Goal: Communication & Community: Ask a question

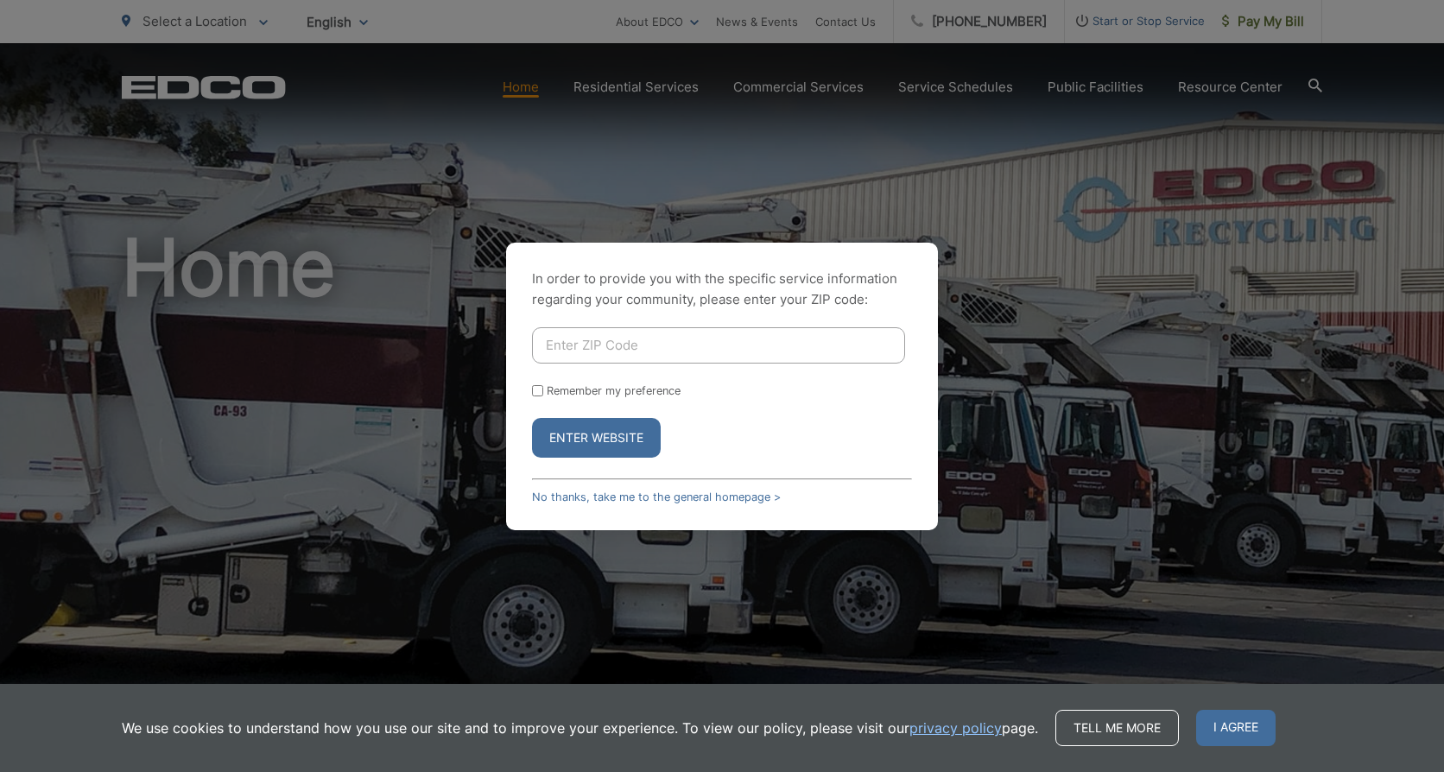
click at [674, 351] on input "Enter ZIP Code" at bounding box center [718, 345] width 373 height 36
type input "92075"
click at [532, 418] on button "Enter Website" at bounding box center [596, 438] width 129 height 40
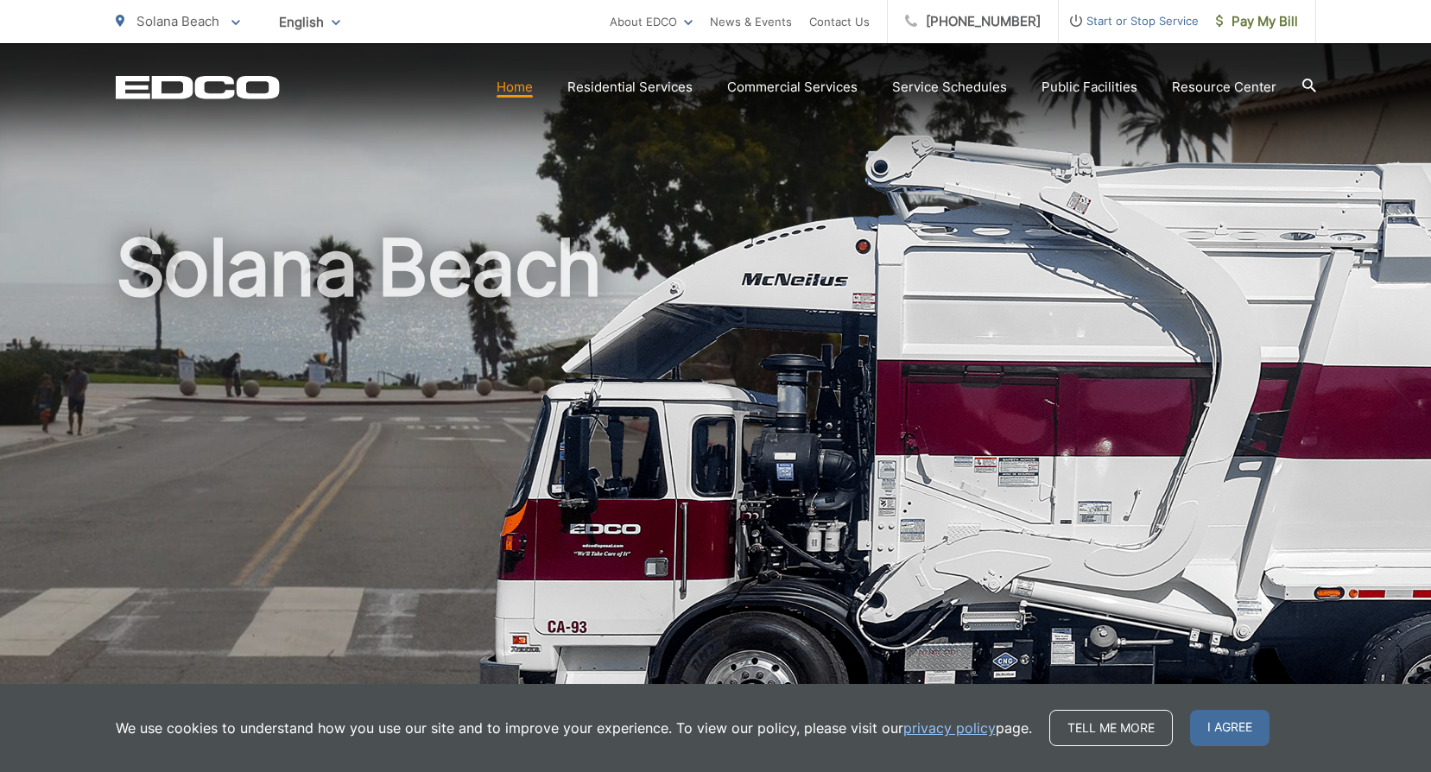
click at [522, 90] on link "Home" at bounding box center [515, 87] width 36 height 21
click at [1219, 739] on span "I agree" at bounding box center [1229, 728] width 79 height 36
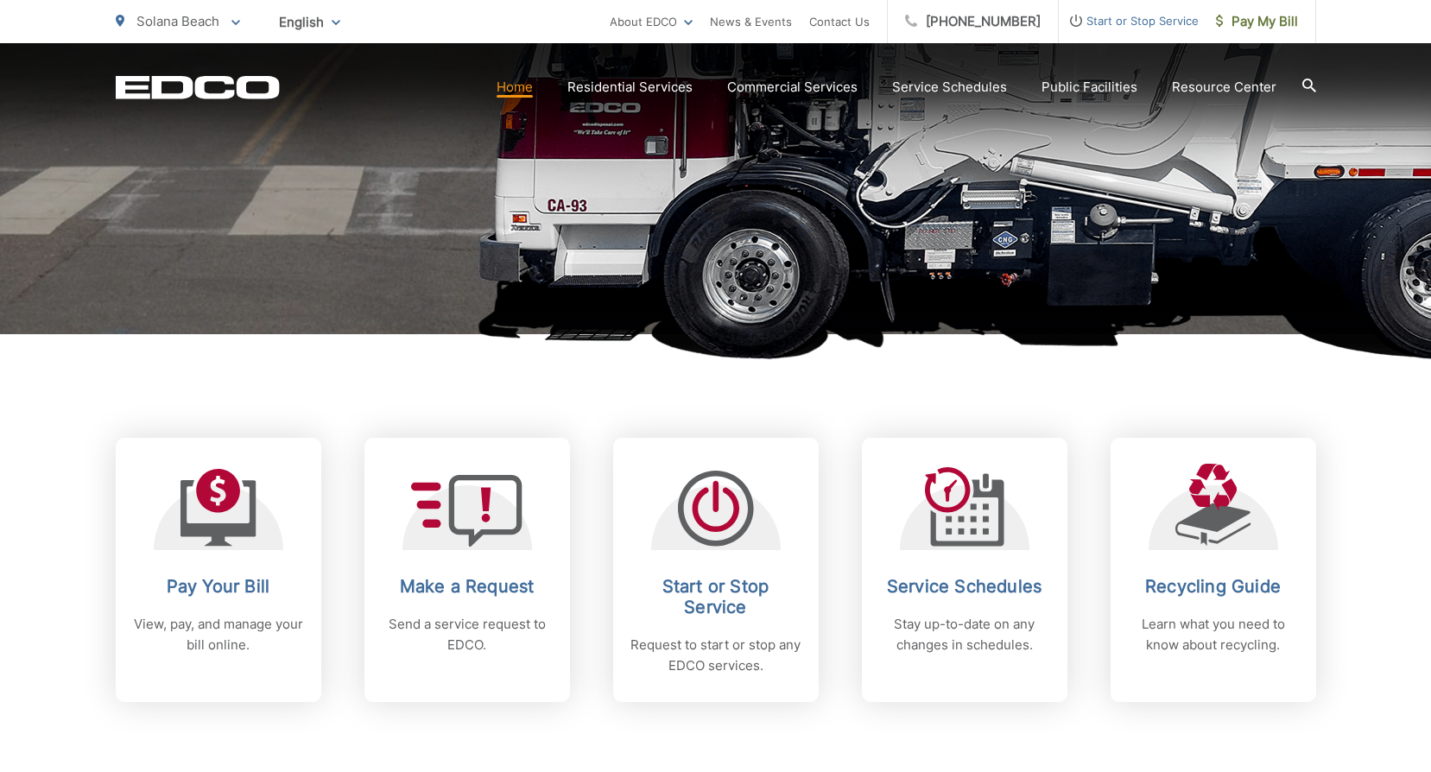
scroll to position [432, 0]
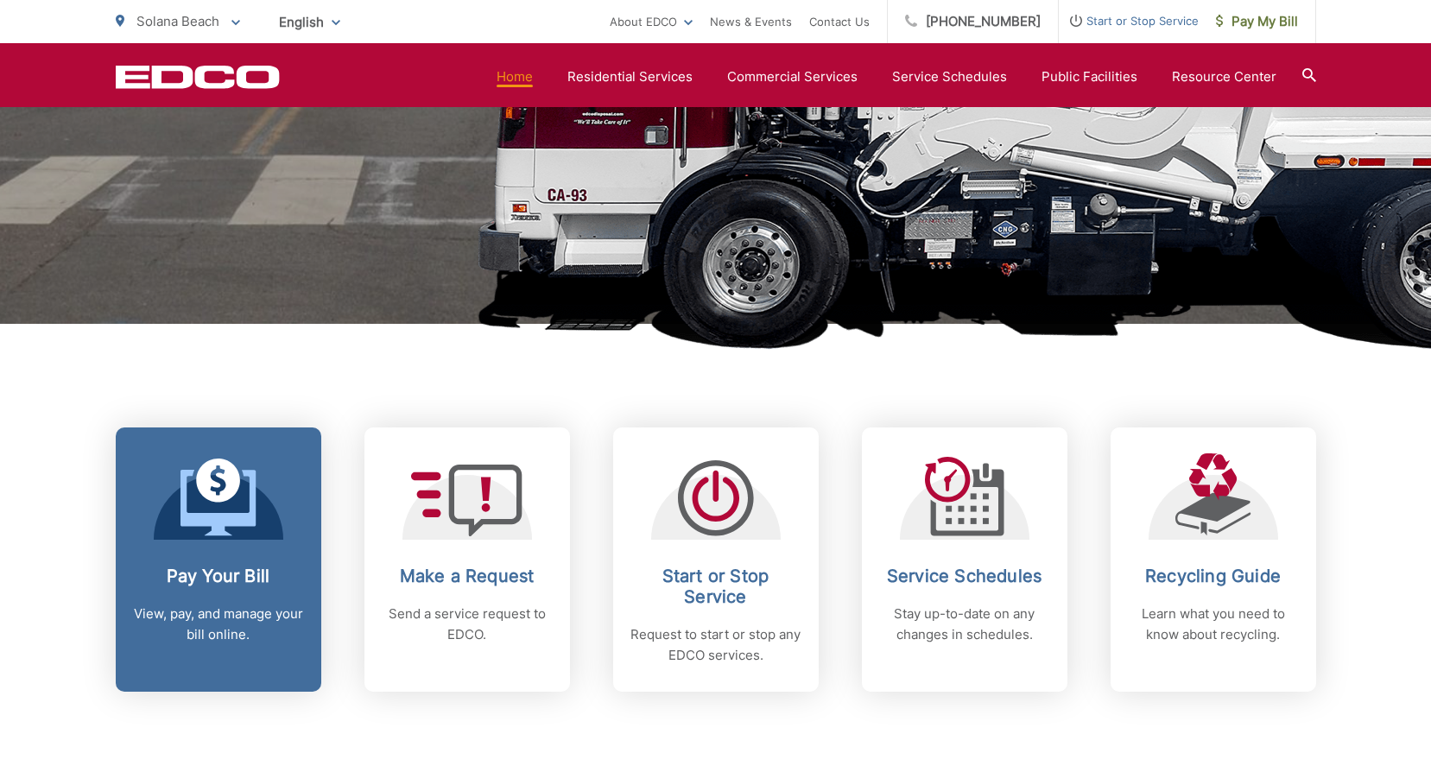
click at [276, 477] on div at bounding box center [219, 496] width 130 height 86
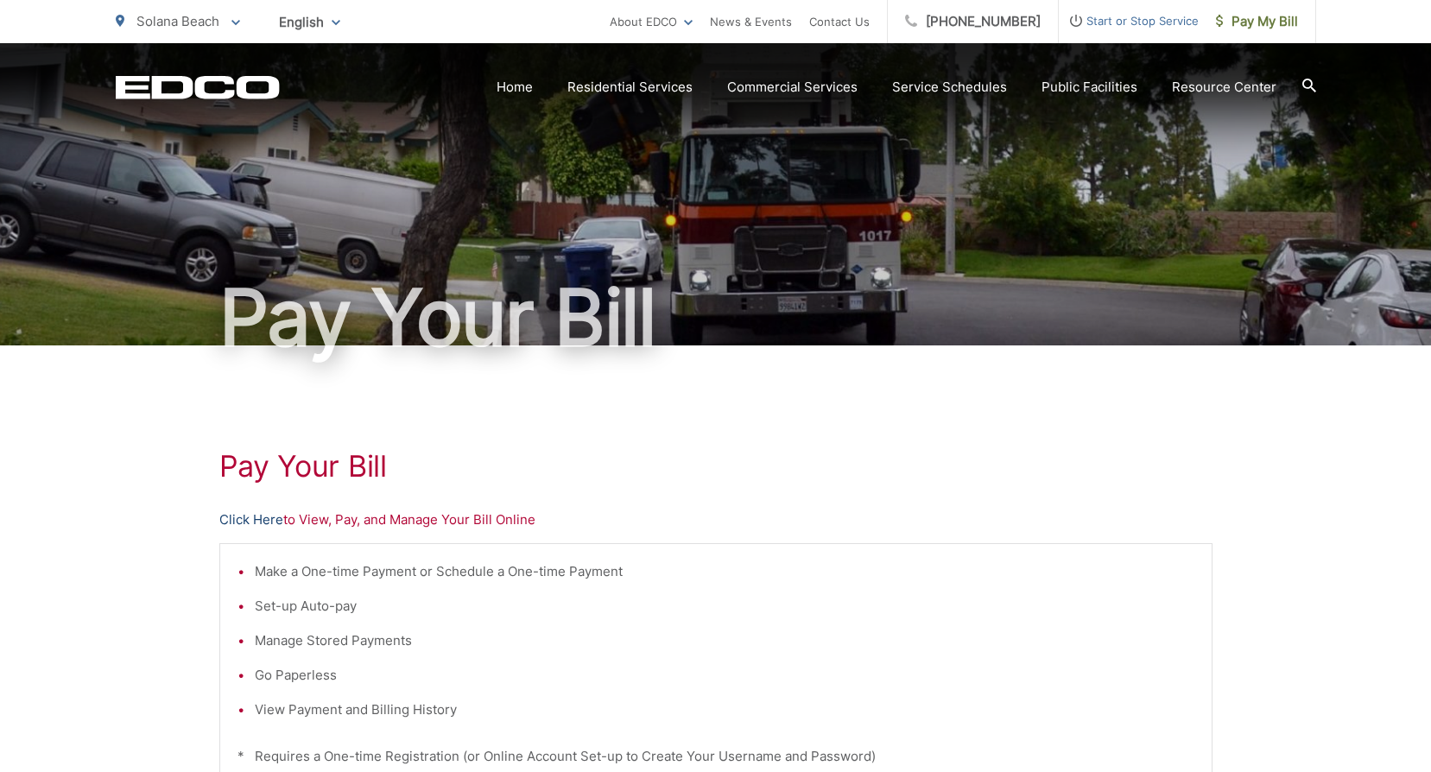
click at [253, 521] on link "Click Here" at bounding box center [251, 520] width 64 height 21
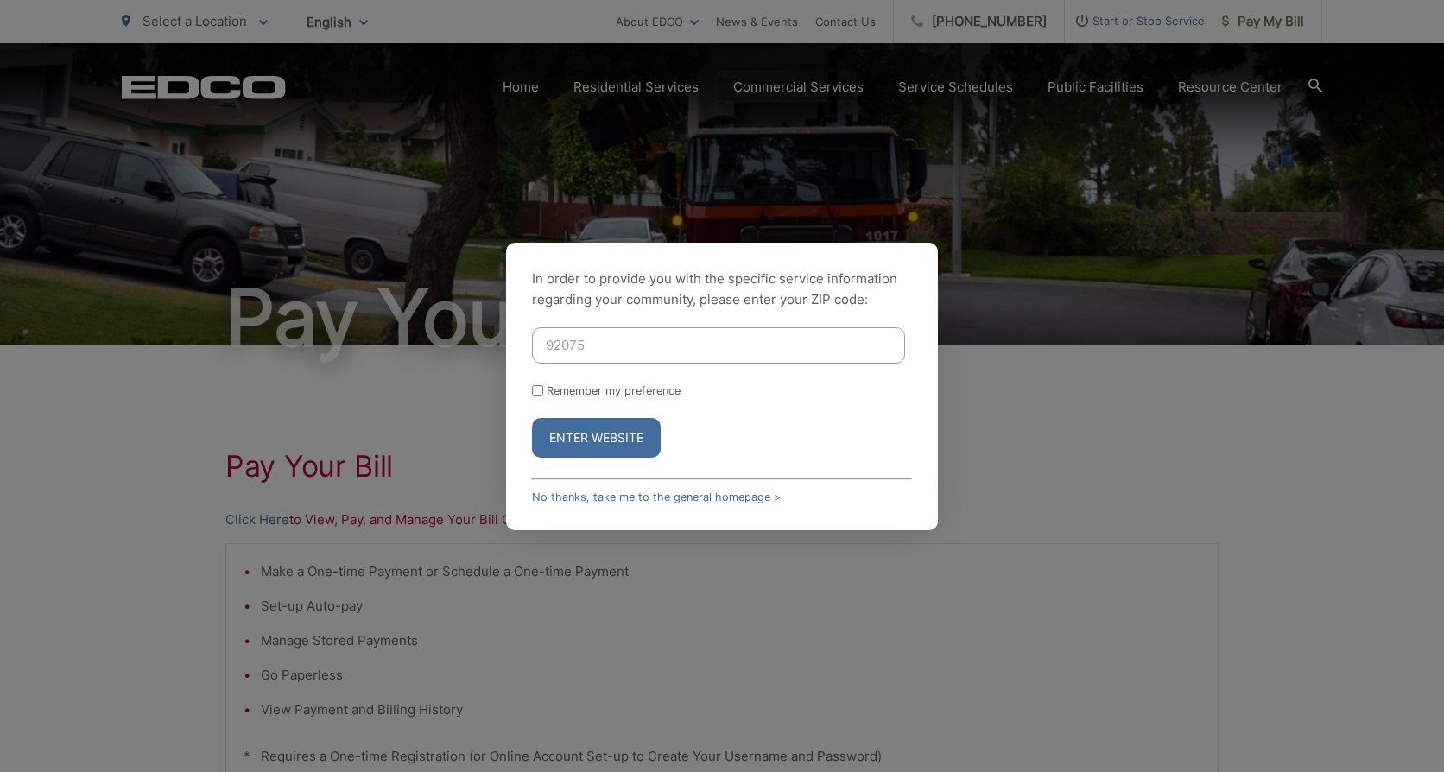
type input "92075"
click at [556, 440] on button "Enter Website" at bounding box center [596, 438] width 129 height 40
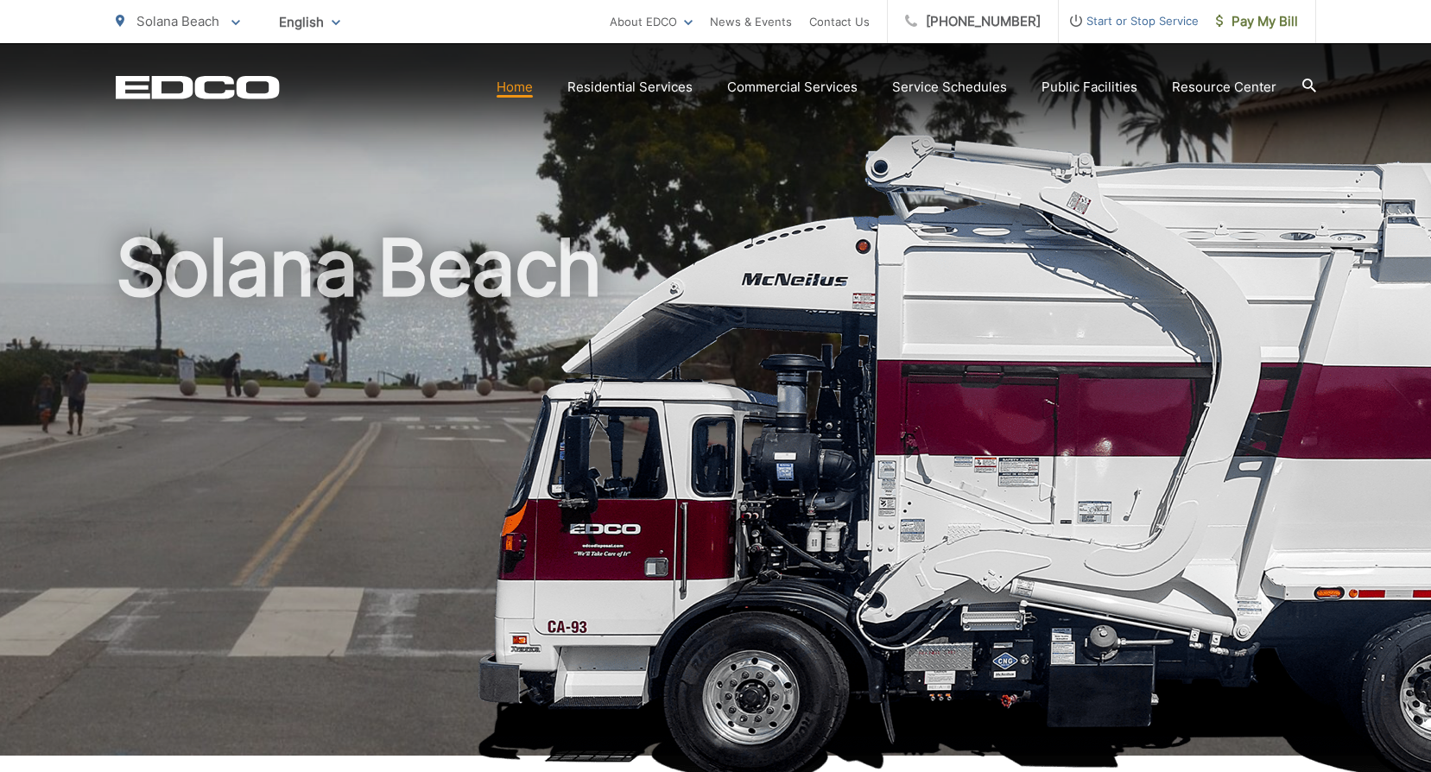
scroll to position [432, 0]
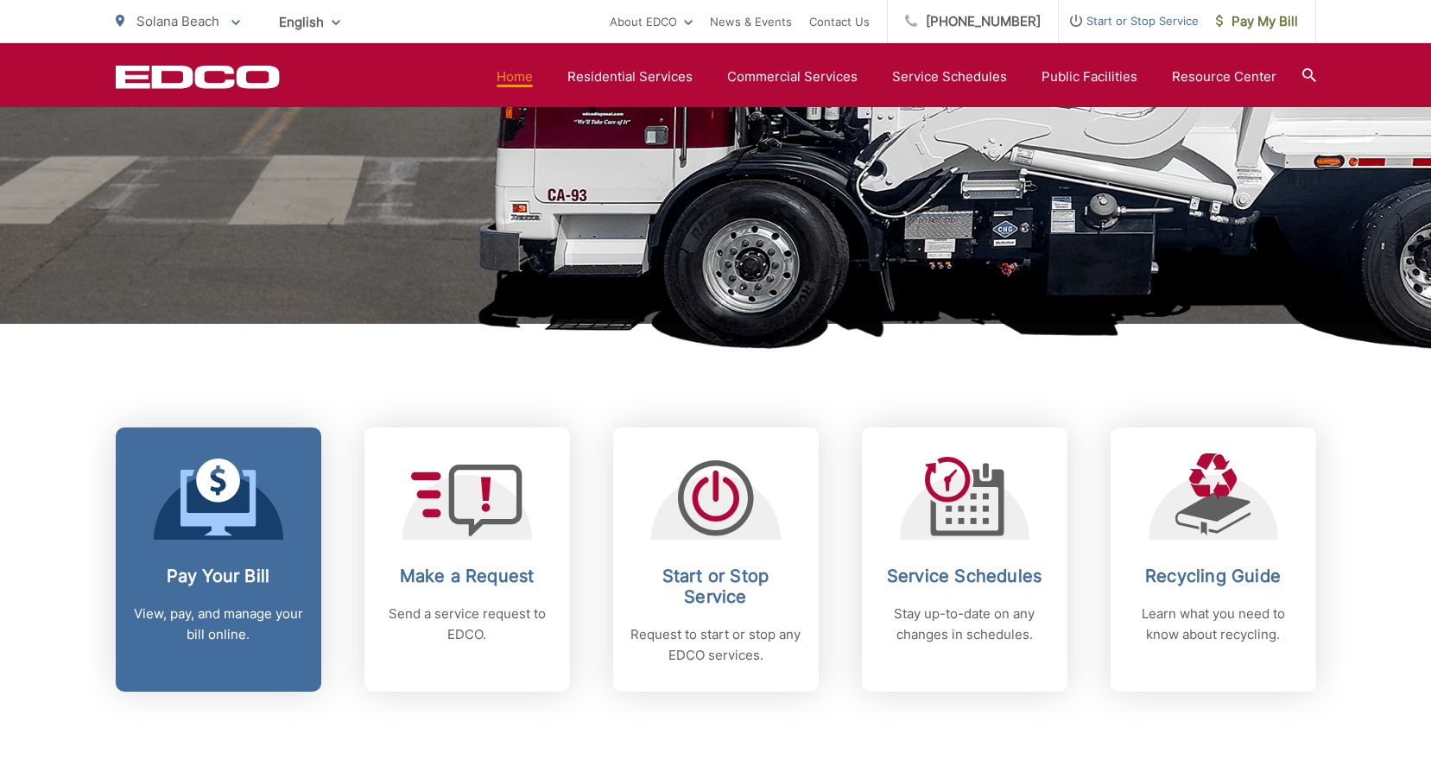
click at [194, 523] on icon at bounding box center [217, 503] width 75 height 66
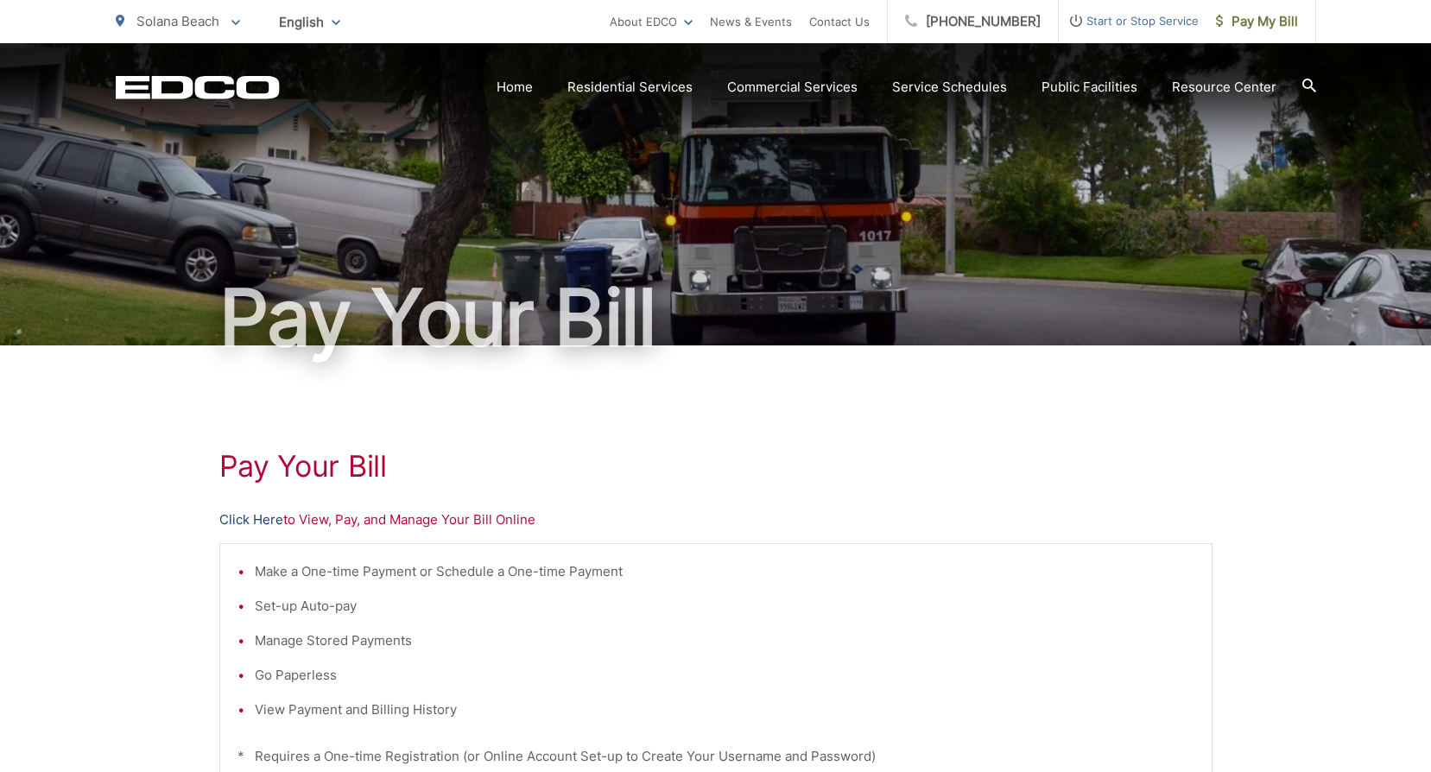
click at [259, 516] on link "Click Here" at bounding box center [251, 520] width 64 height 21
click at [864, 21] on link "Contact Us" at bounding box center [839, 21] width 60 height 21
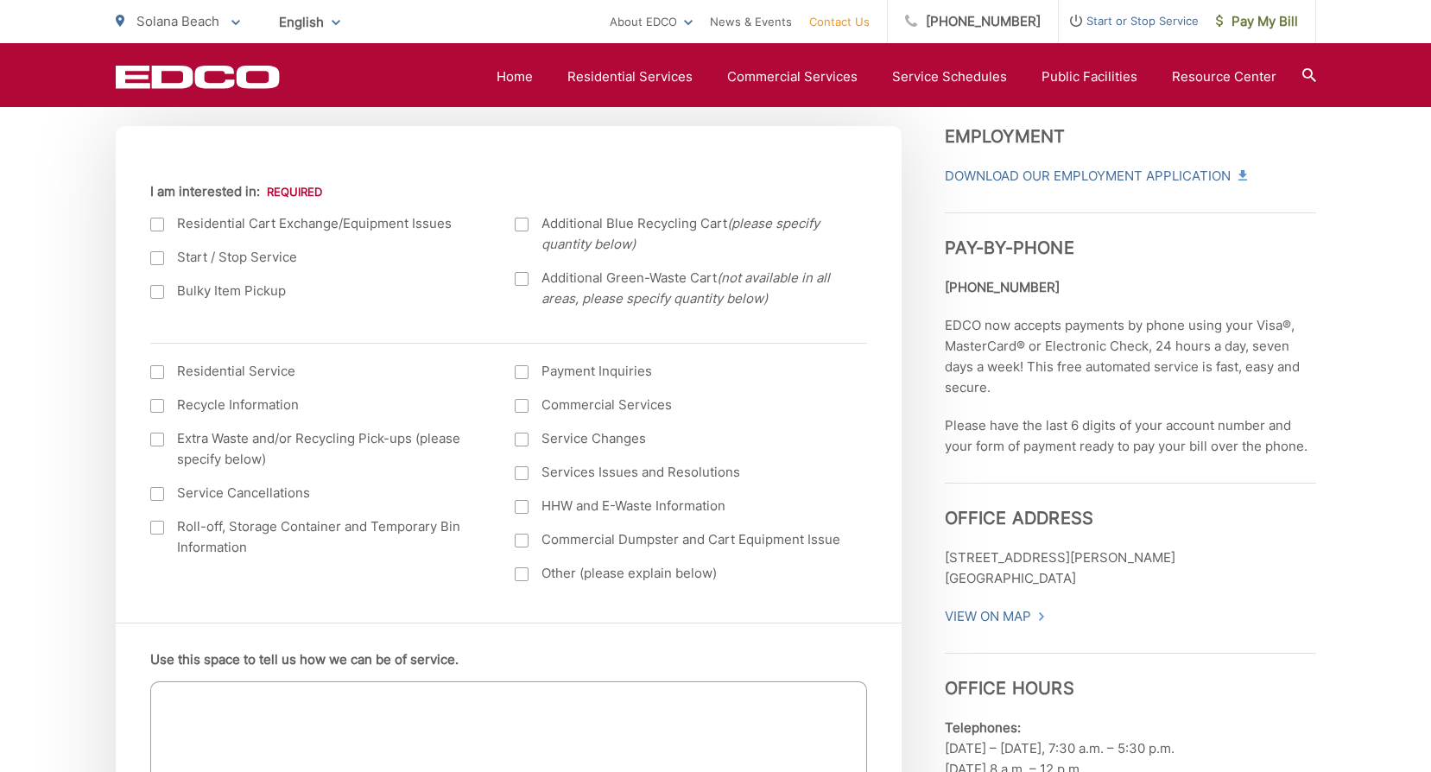
scroll to position [691, 0]
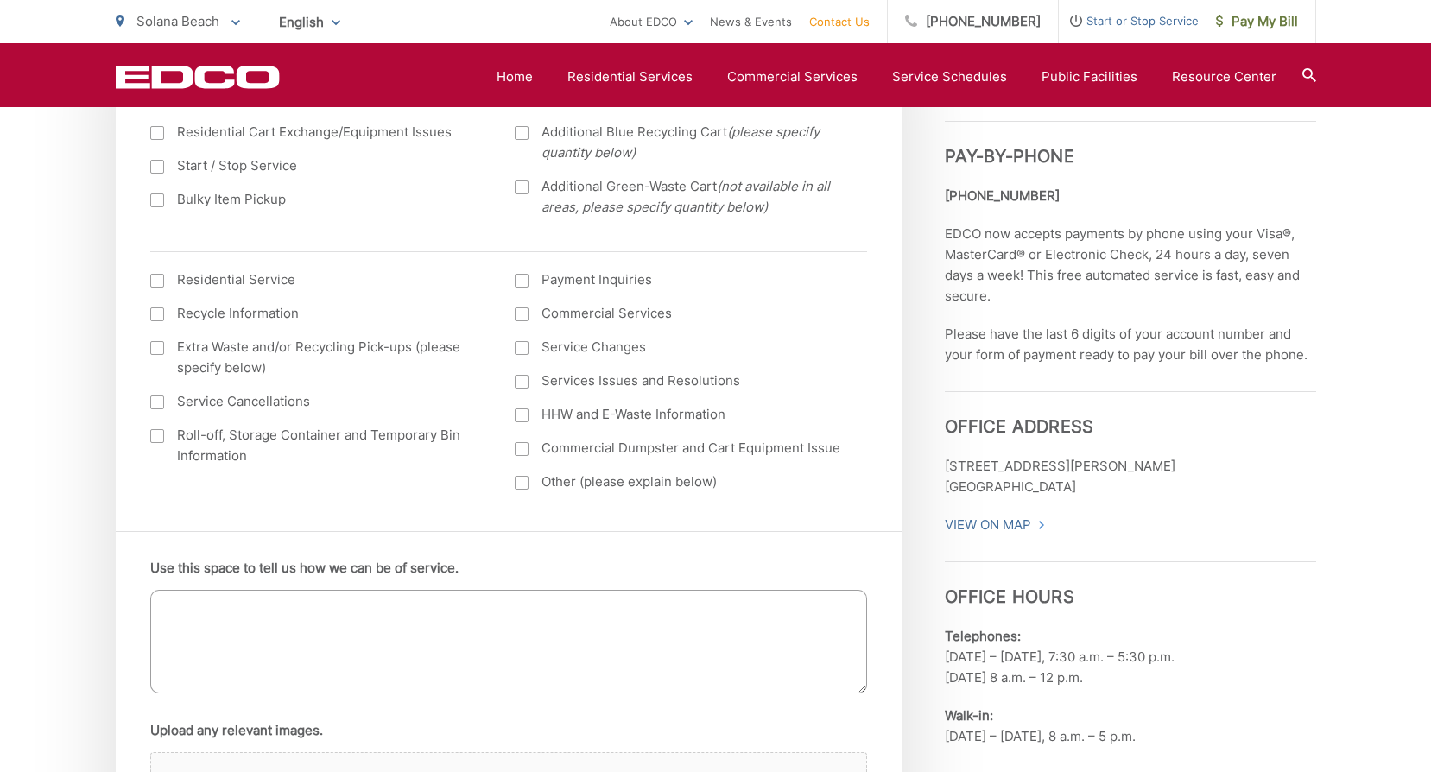
click at [525, 479] on div at bounding box center [522, 483] width 14 height 14
click at [0, 0] on input "Other (please explain below)" at bounding box center [0, 0] width 0 height 0
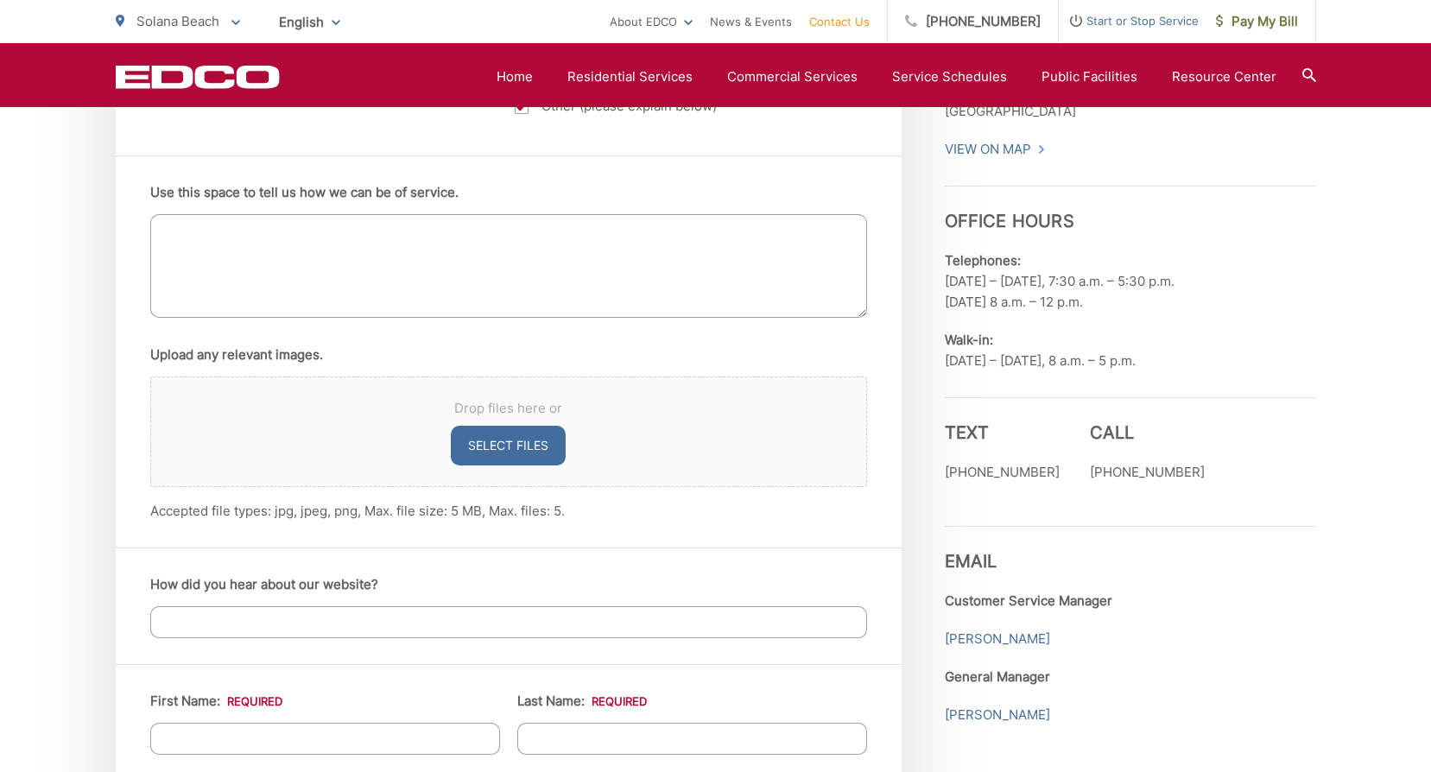
scroll to position [1036, 0]
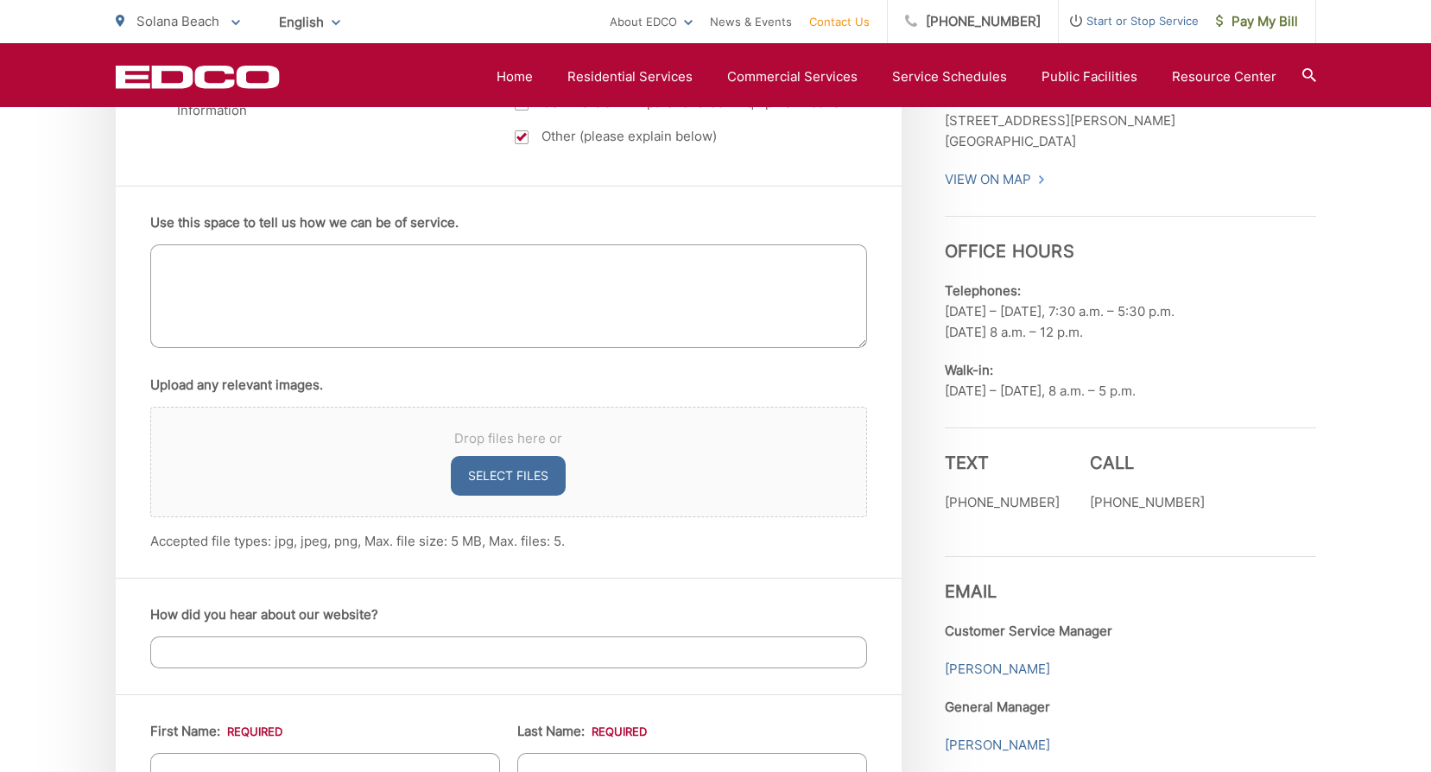
click at [423, 275] on textarea "Use this space to tell us how we can be of service." at bounding box center [508, 296] width 717 height 104
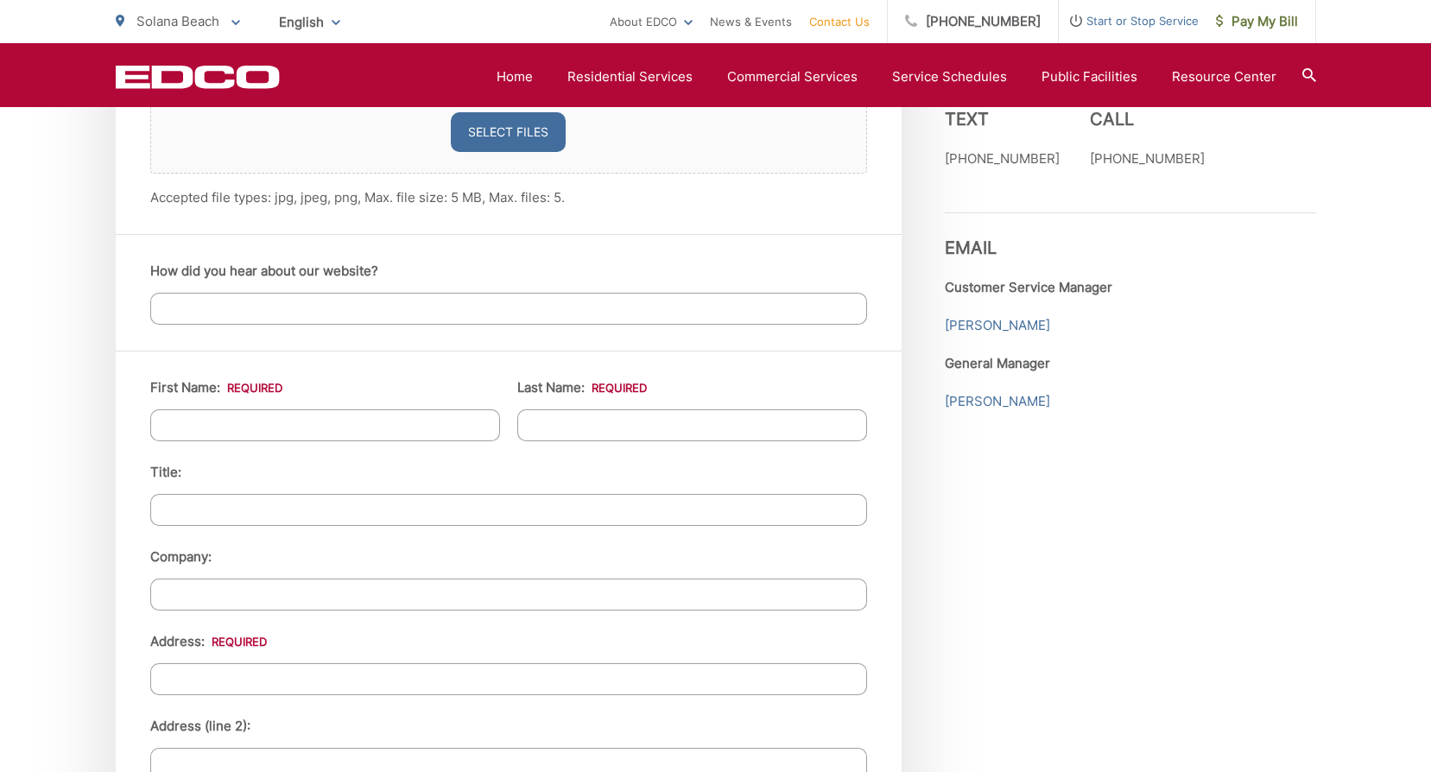
scroll to position [1382, 0]
type textarea "I changed our payment method and was charged $2.00 to make the credit card chan…"
click at [462, 429] on input "First Name: *" at bounding box center [325, 424] width 350 height 32
type input "Jose"
type input "Criado"
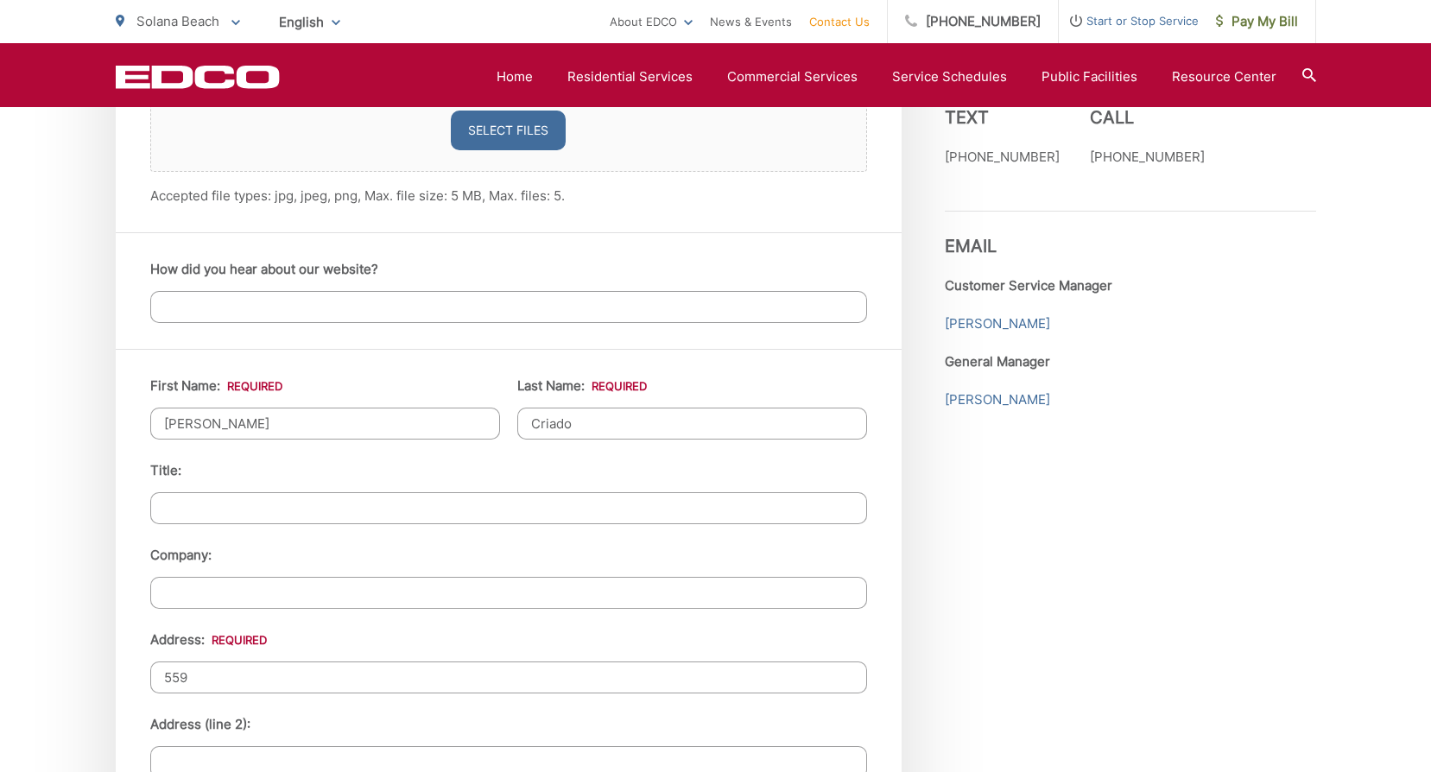
type input "559 Glencrest Dr"
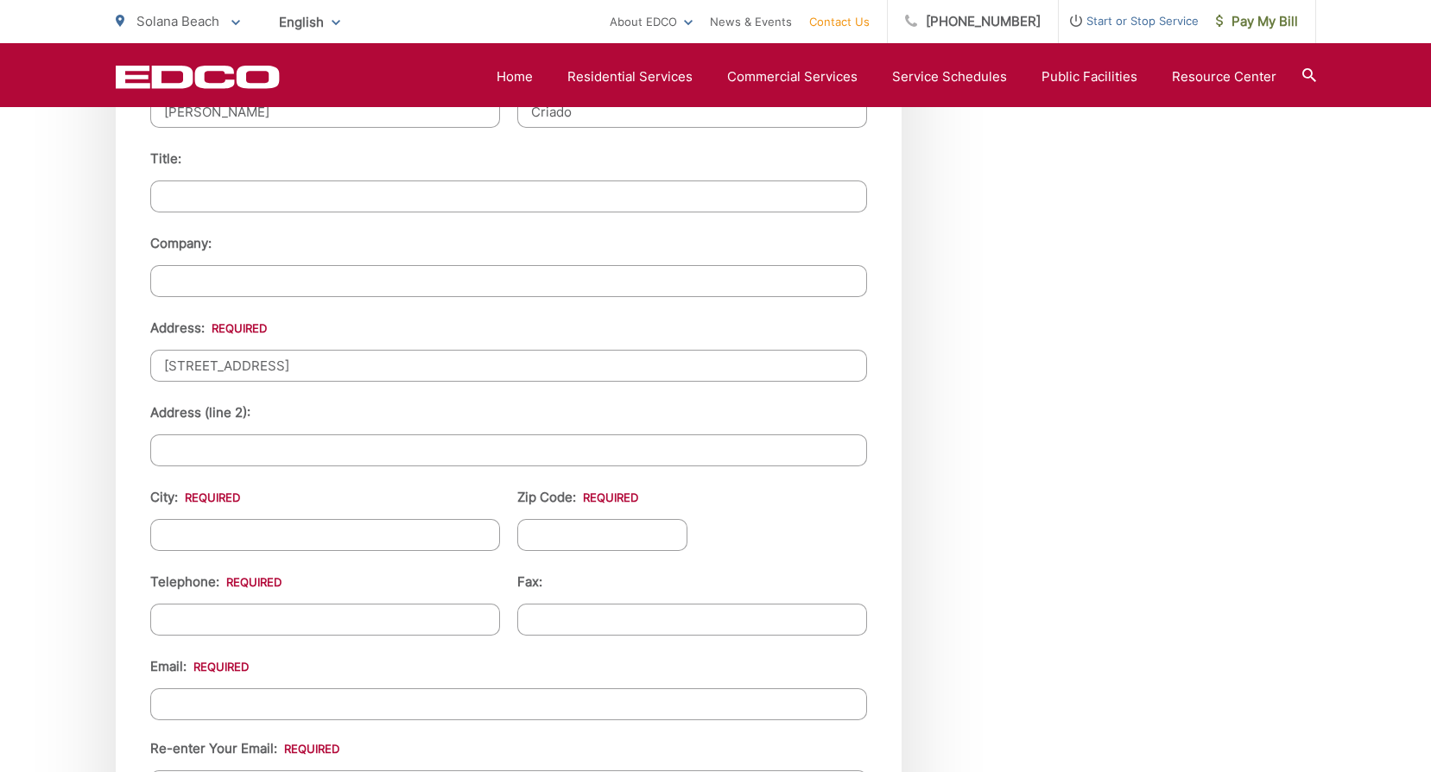
scroll to position [1733, 0]
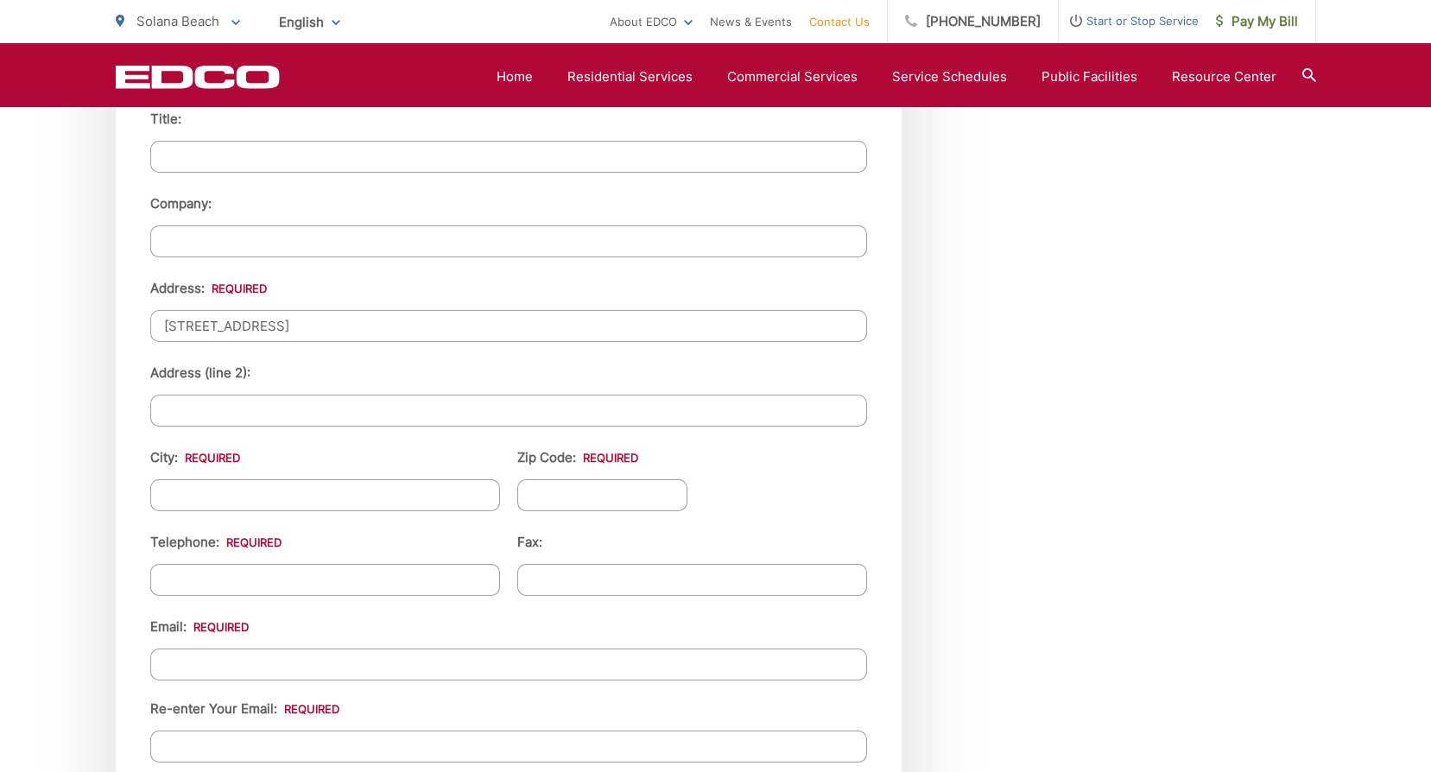
click at [353, 500] on input "City: *" at bounding box center [325, 495] width 350 height 32
type input "s"
type input "Solana BEach"
type input "92075"
click at [263, 502] on input "Solana BEach" at bounding box center [325, 495] width 350 height 32
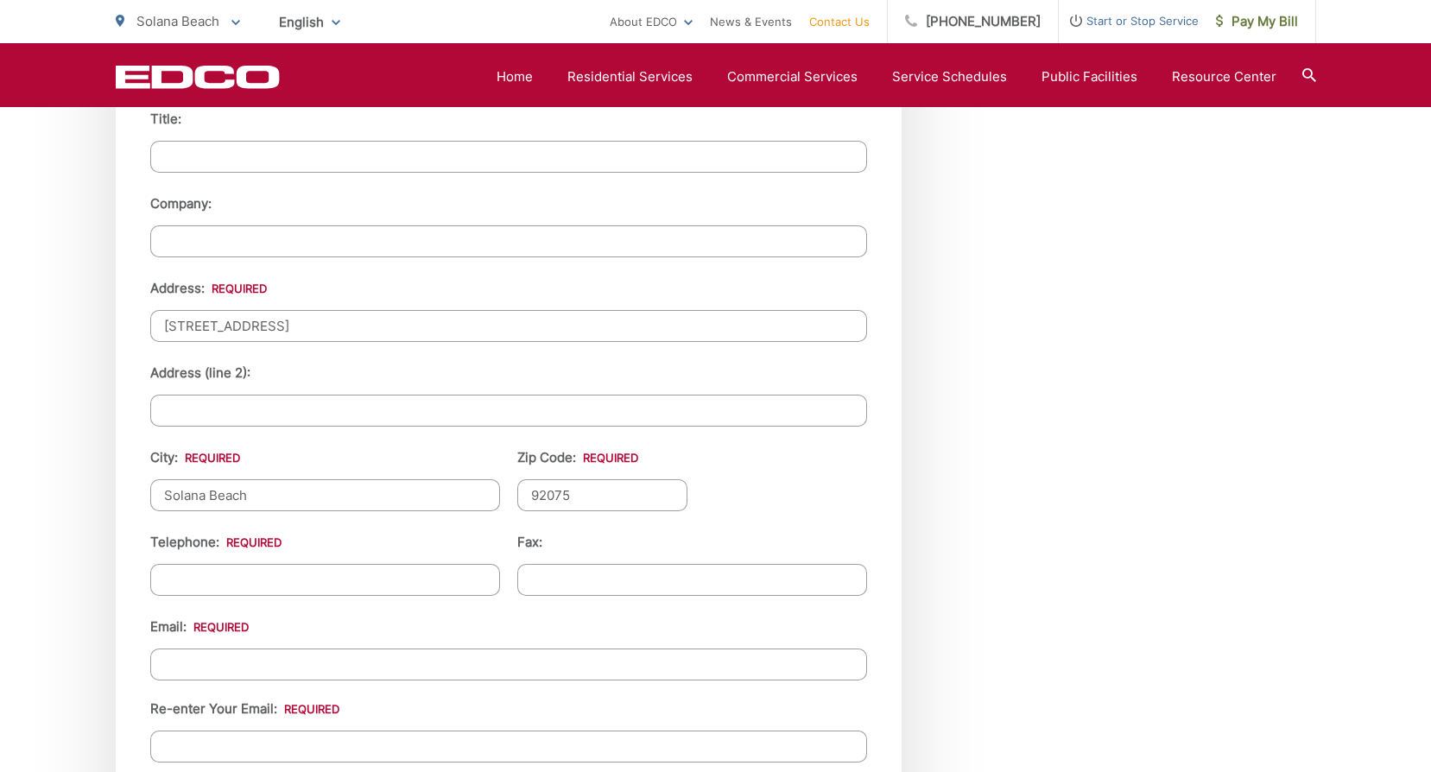
type input "Solana Beach"
click at [167, 580] on input "(___) ___-____" at bounding box center [325, 580] width 350 height 32
type input "(858) 334-9448"
click at [268, 668] on input "Email *" at bounding box center [508, 665] width 717 height 32
type input "Kalafutcriado@yahoo.com"
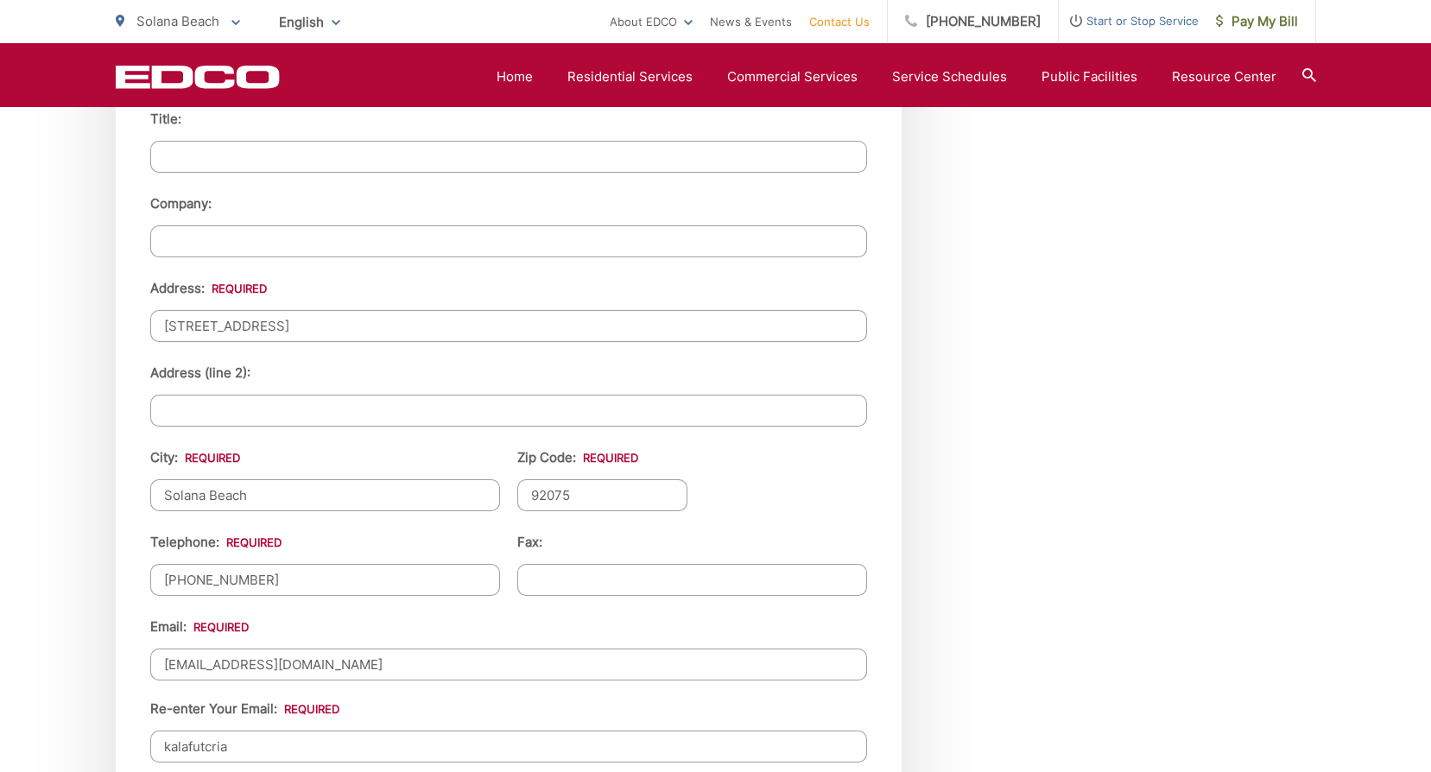
type input "Kalafutcriado@yahoo.com"
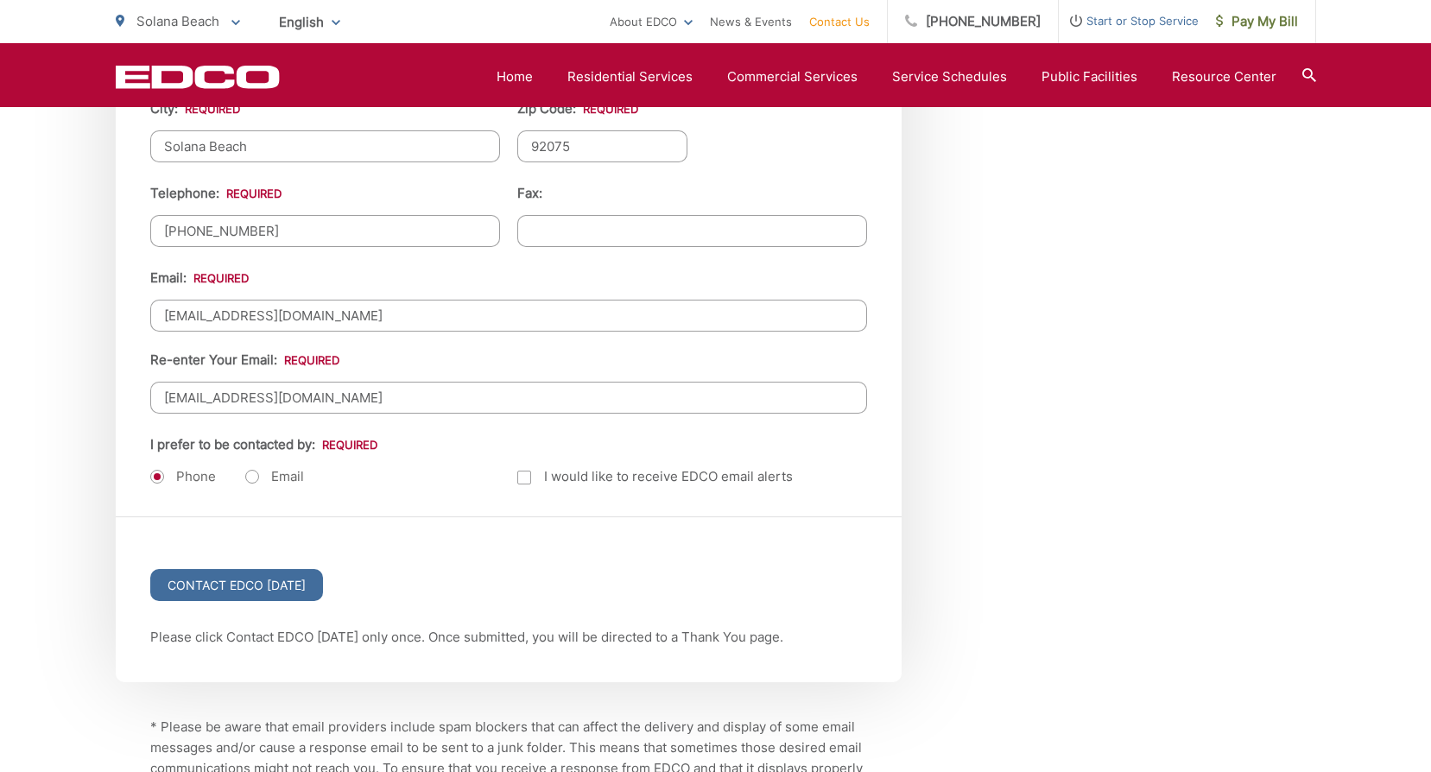
scroll to position [1996, 0]
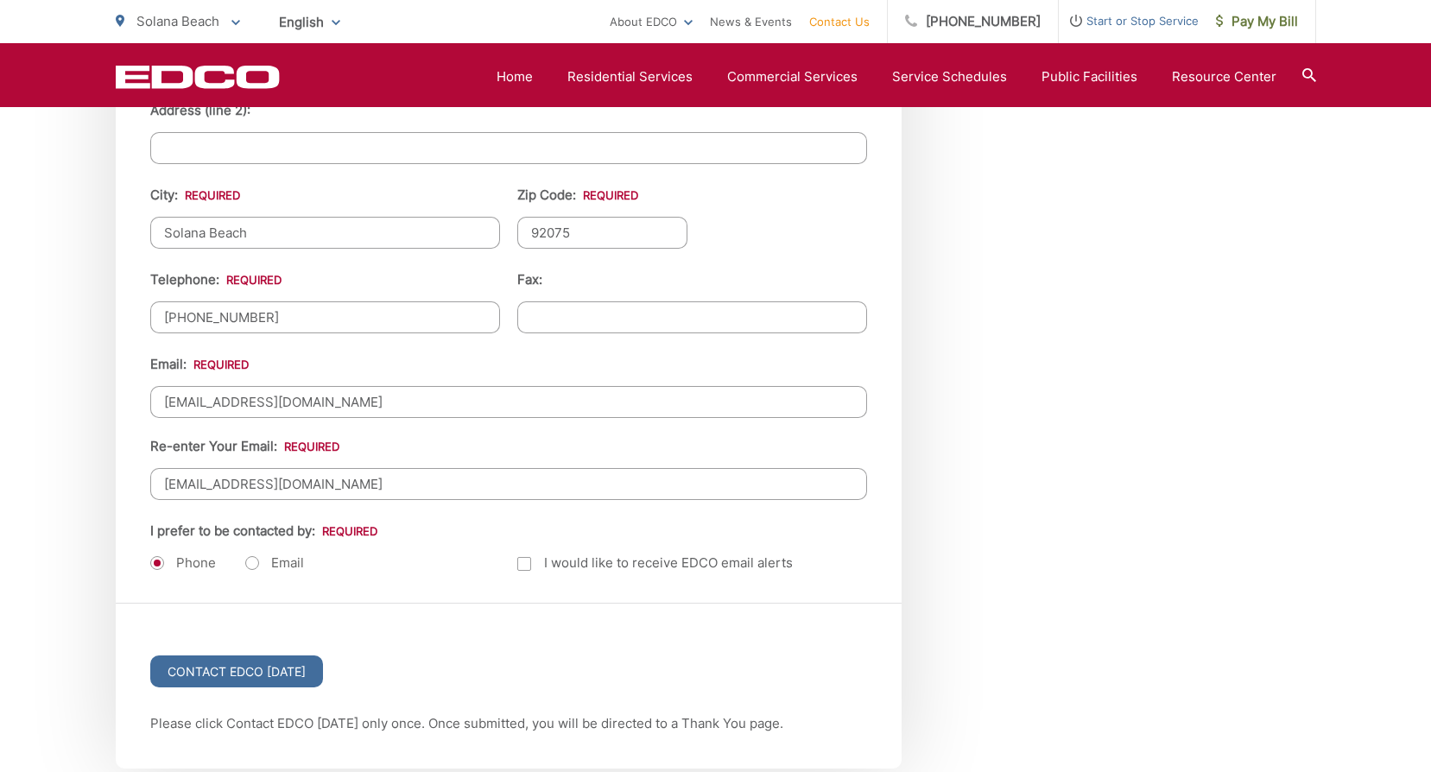
click at [253, 565] on label "Email" at bounding box center [274, 562] width 59 height 17
radio input "true"
click at [250, 674] on input "Contact EDCO Today" at bounding box center [236, 671] width 173 height 32
